Goal: Transaction & Acquisition: Purchase product/service

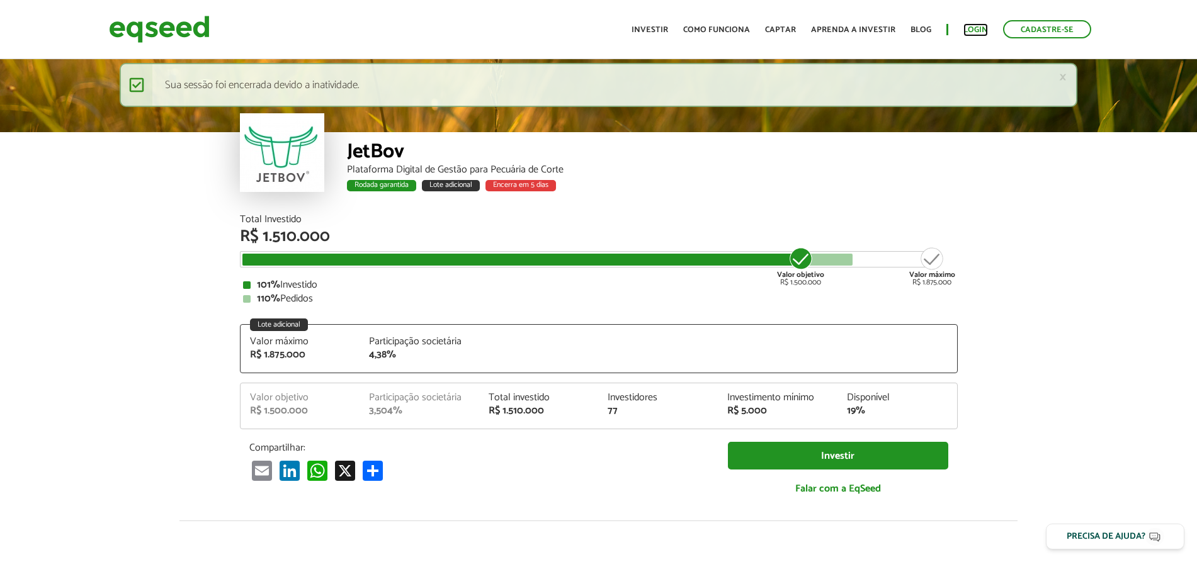
drag, startPoint x: 0, startPoint y: 0, endPoint x: 983, endPoint y: 26, distance: 982.9
click at [983, 26] on link "Login" at bounding box center [975, 30] width 25 height 8
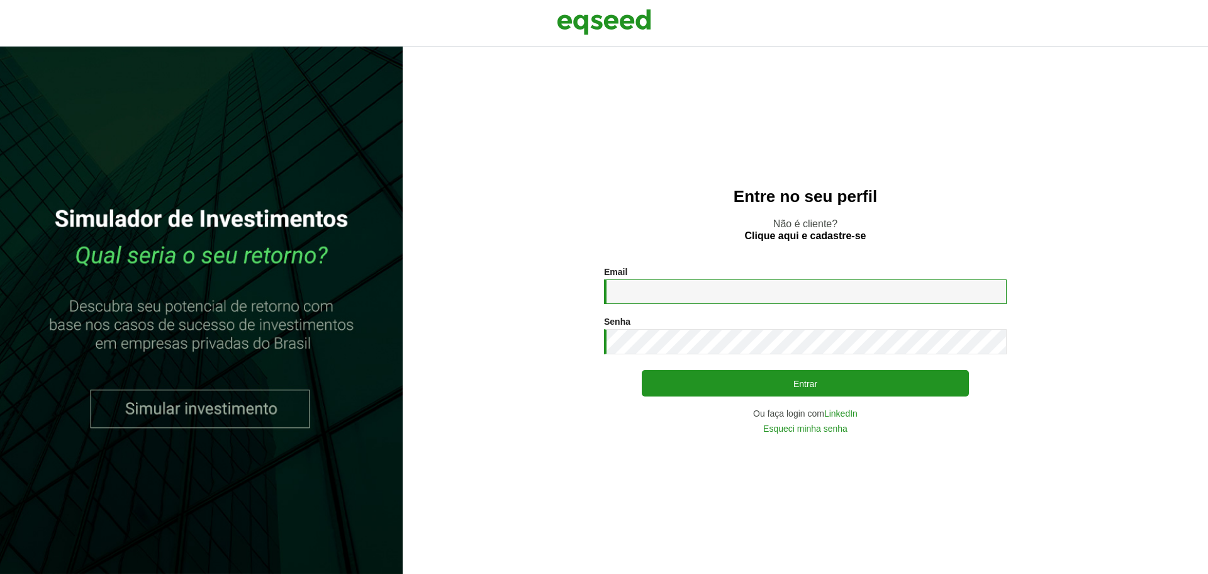
type input "**********"
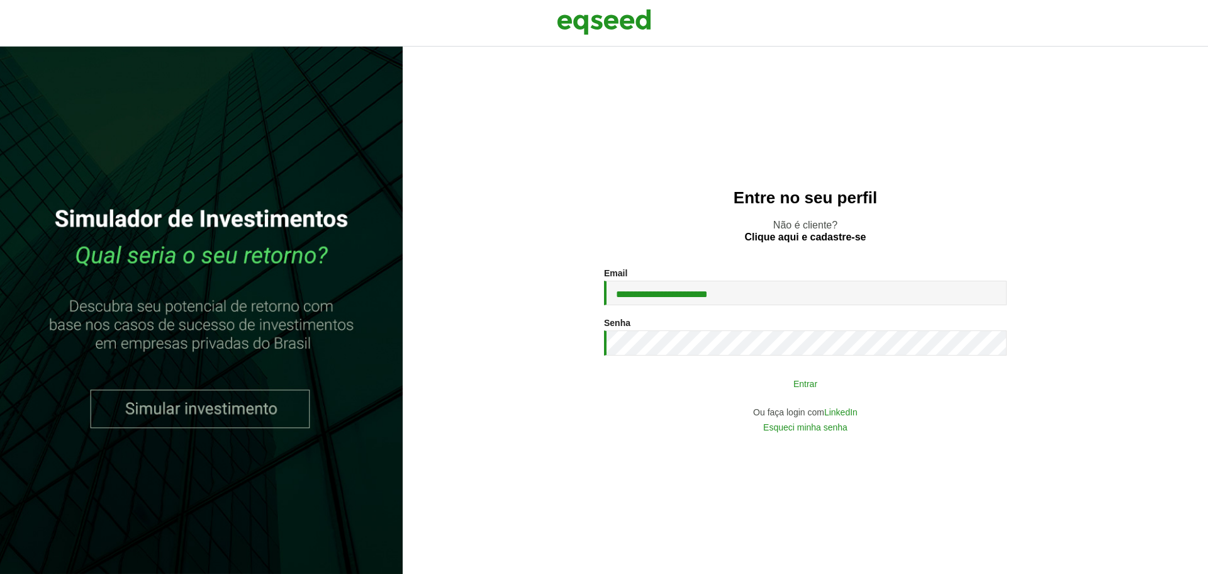
drag, startPoint x: 0, startPoint y: 0, endPoint x: 669, endPoint y: 379, distance: 768.9
click at [669, 379] on button "Entrar" at bounding box center [805, 383] width 327 height 24
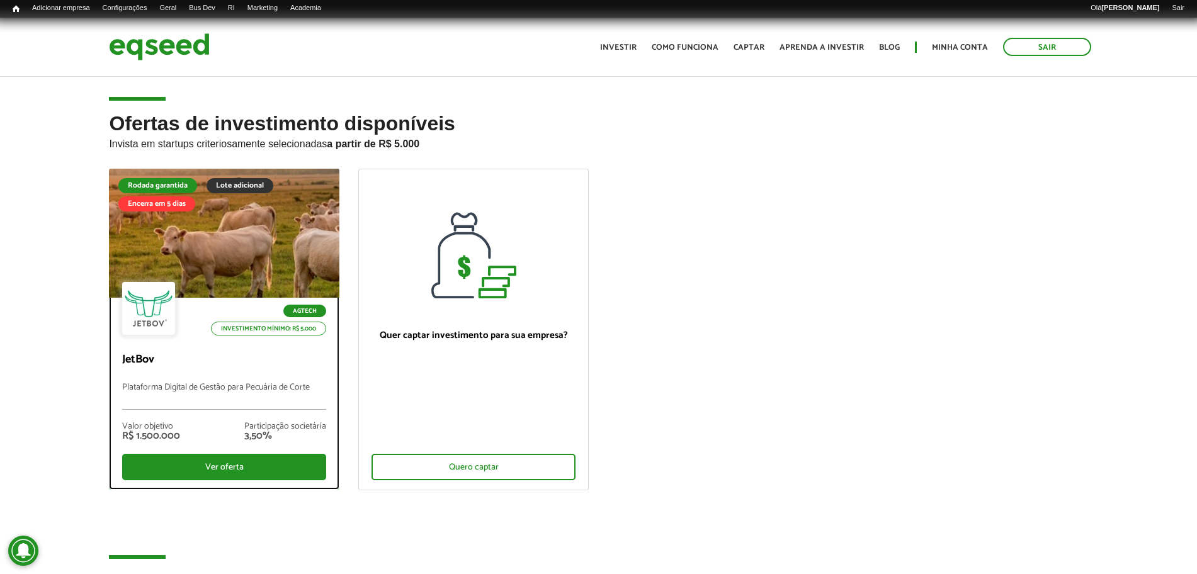
click at [237, 350] on div "Agtech Investimento mínimo: R$ 5.000 JetBov Plataforma Digital de Gestão para P…" at bounding box center [224, 393] width 229 height 191
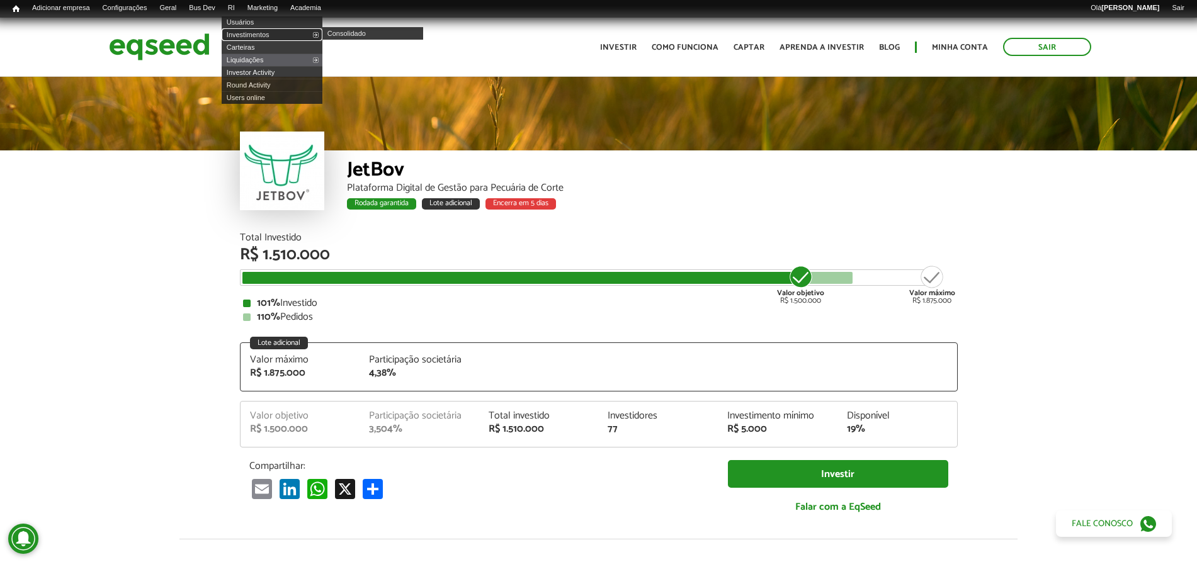
click at [255, 33] on link "Investimentos" at bounding box center [272, 34] width 101 height 13
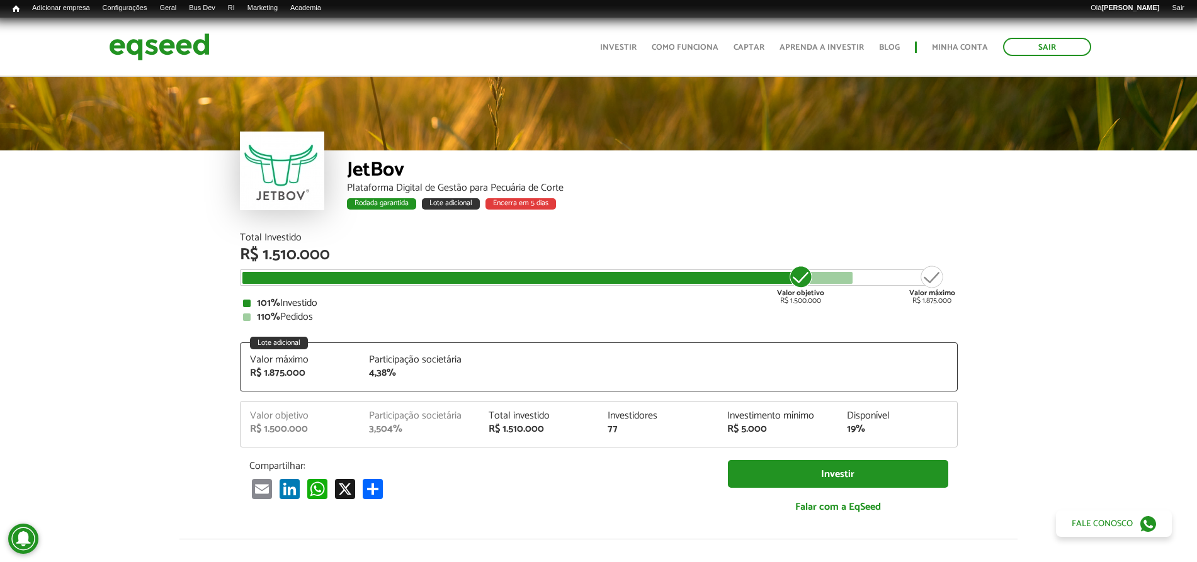
drag, startPoint x: 1204, startPoint y: 220, endPoint x: 1208, endPoint y: 33, distance: 187.0
click at [1196, 33] on html "Sair Toggle navigation Toggle navigation Início Investir Como funciona" at bounding box center [598, 281] width 1197 height 562
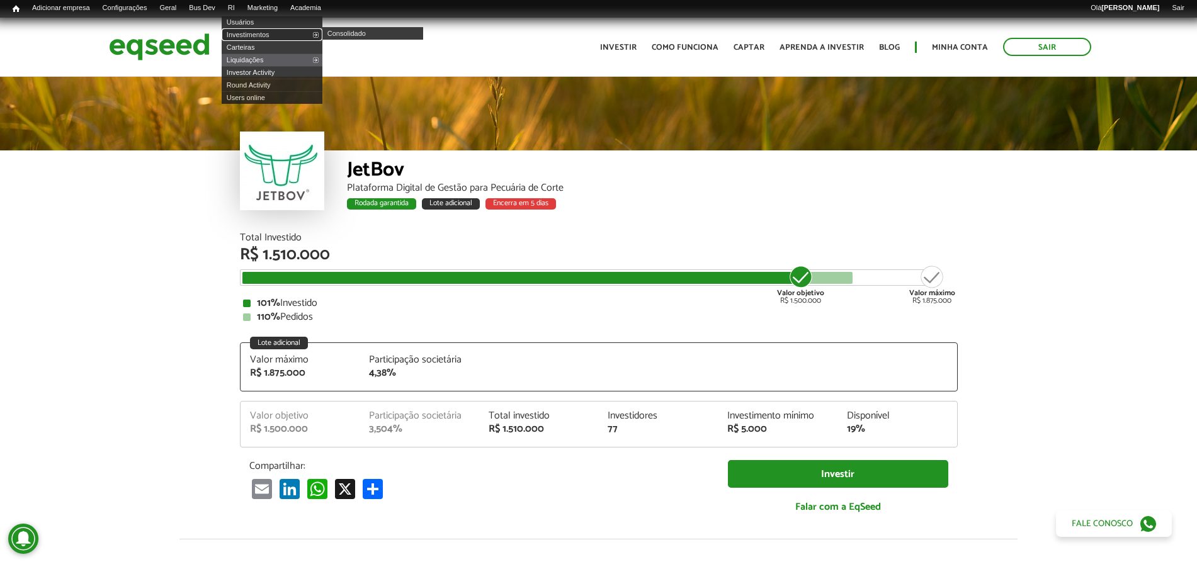
click at [264, 28] on link "Investimentos" at bounding box center [272, 34] width 101 height 13
